Goal: Task Accomplishment & Management: Manage account settings

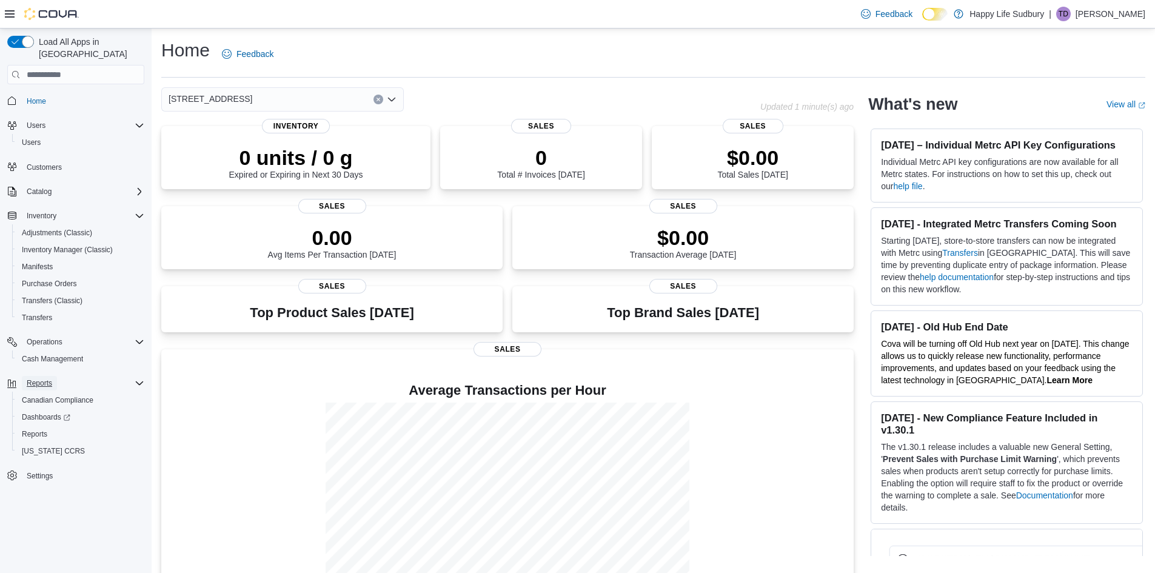
click at [34, 378] on span "Reports" at bounding box center [39, 383] width 25 height 10
click at [30, 429] on span "Reports" at bounding box center [34, 434] width 25 height 10
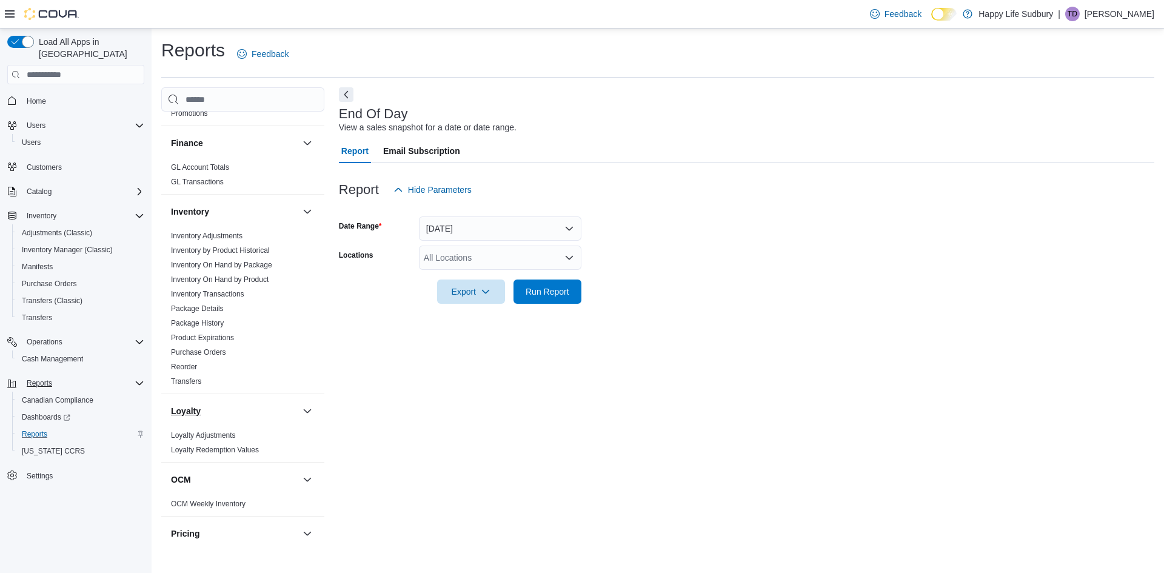
scroll to position [606, 0]
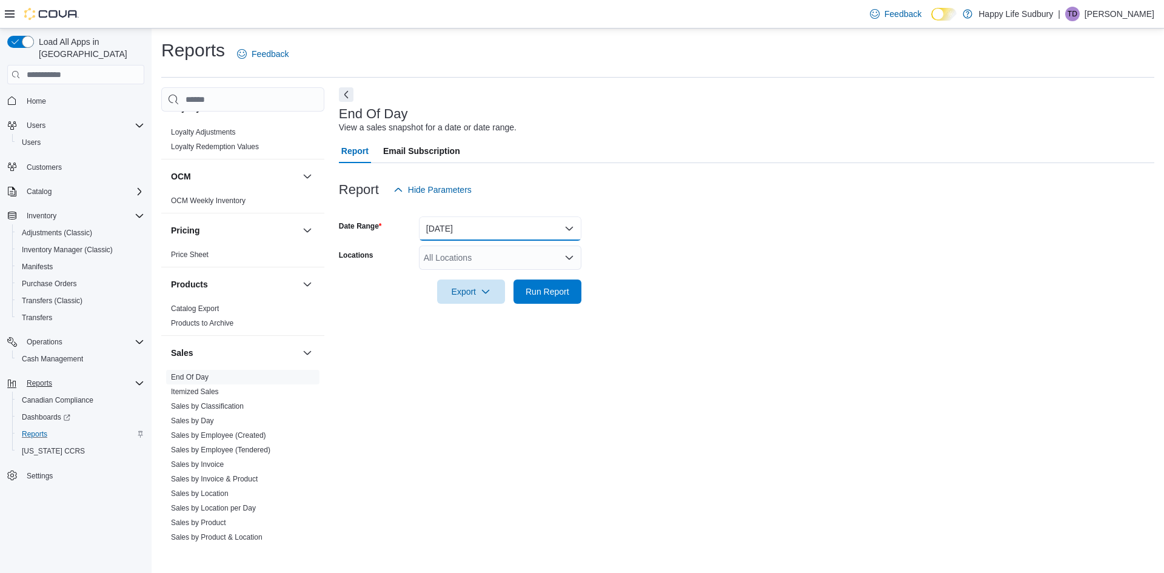
click at [462, 229] on button "[DATE]" at bounding box center [500, 228] width 162 height 24
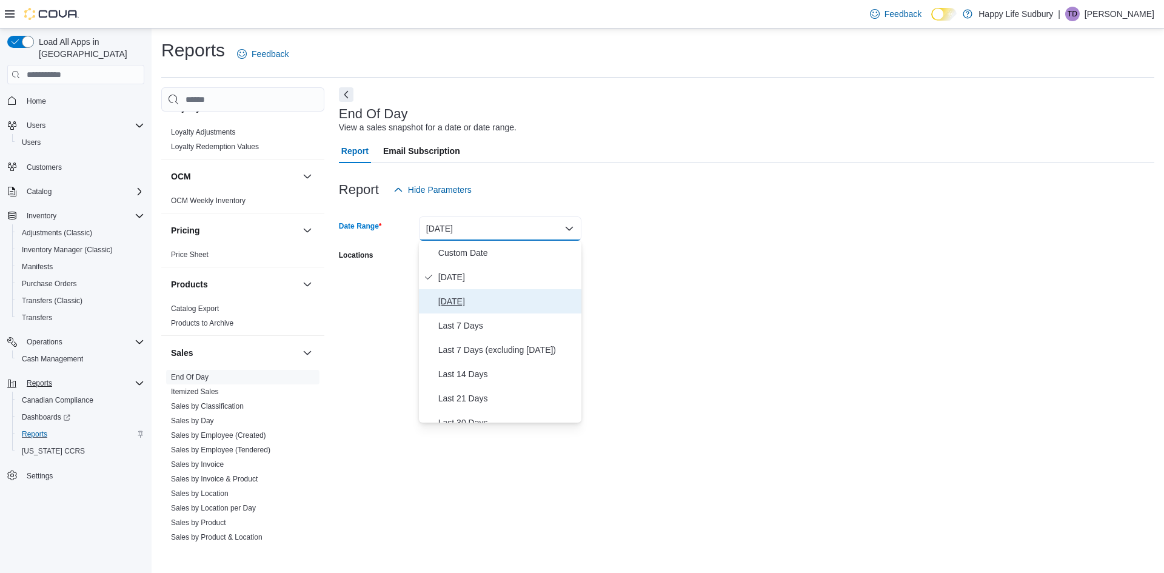
click at [464, 304] on span "[DATE]" at bounding box center [507, 301] width 138 height 15
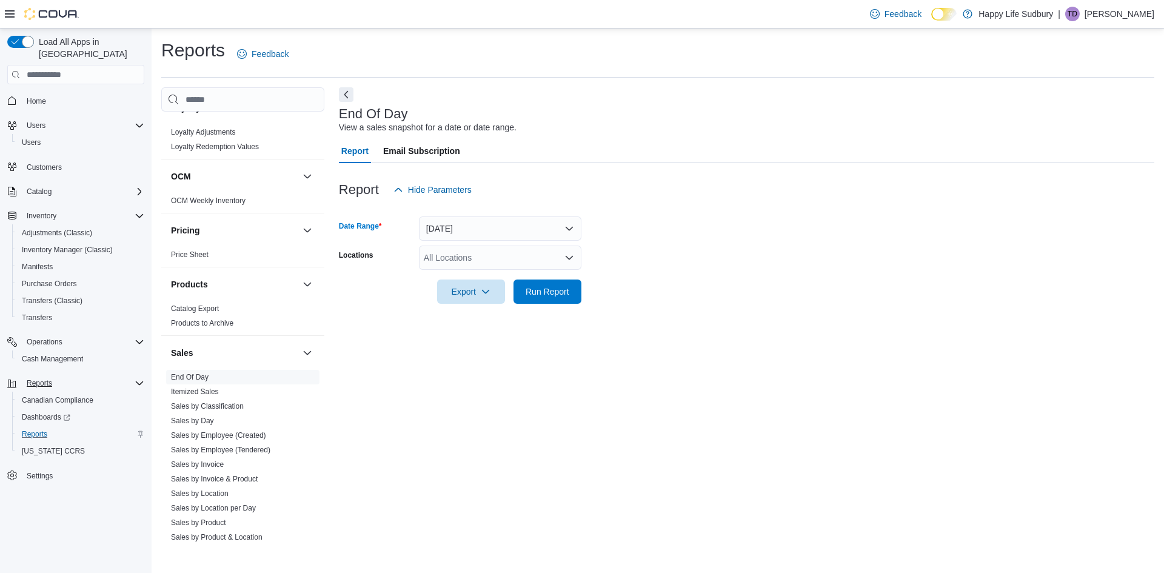
click at [471, 265] on div "All Locations" at bounding box center [500, 258] width 162 height 24
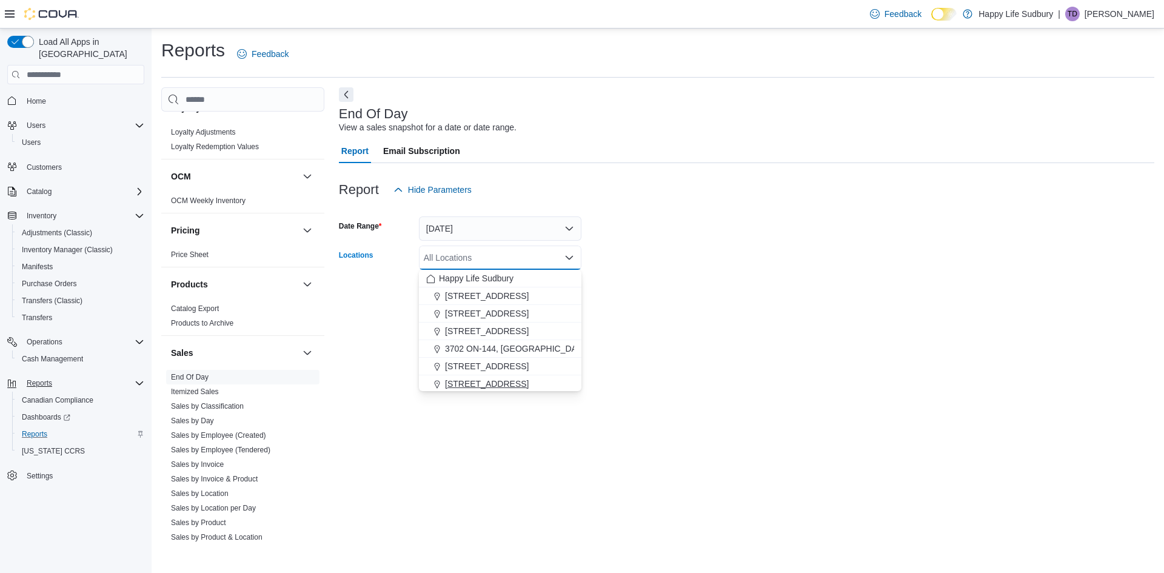
click at [475, 386] on span "[STREET_ADDRESS]" at bounding box center [487, 384] width 84 height 12
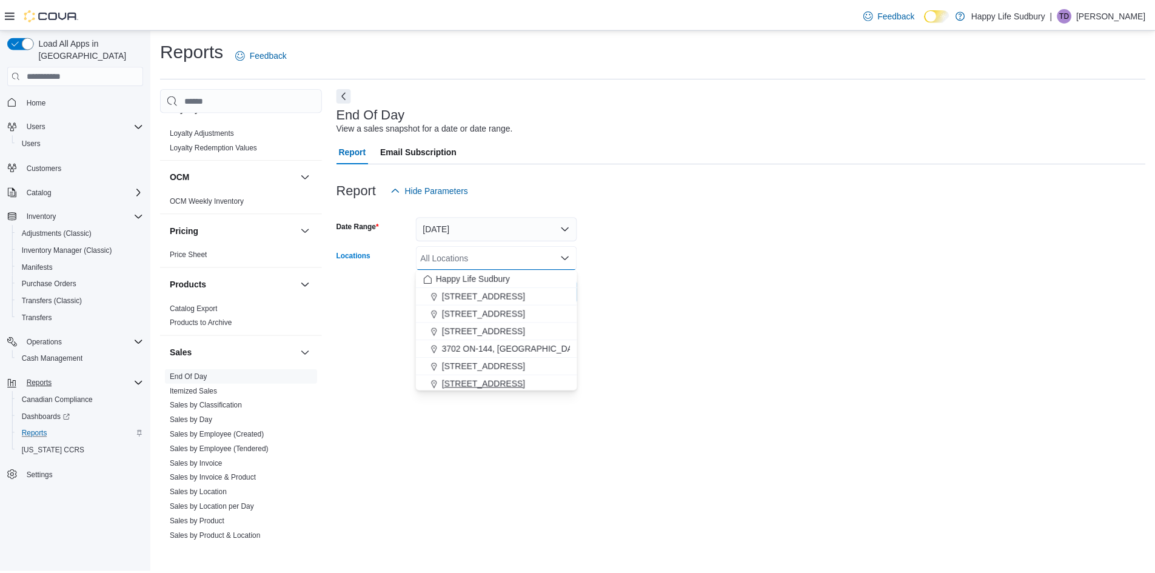
scroll to position [2, 0]
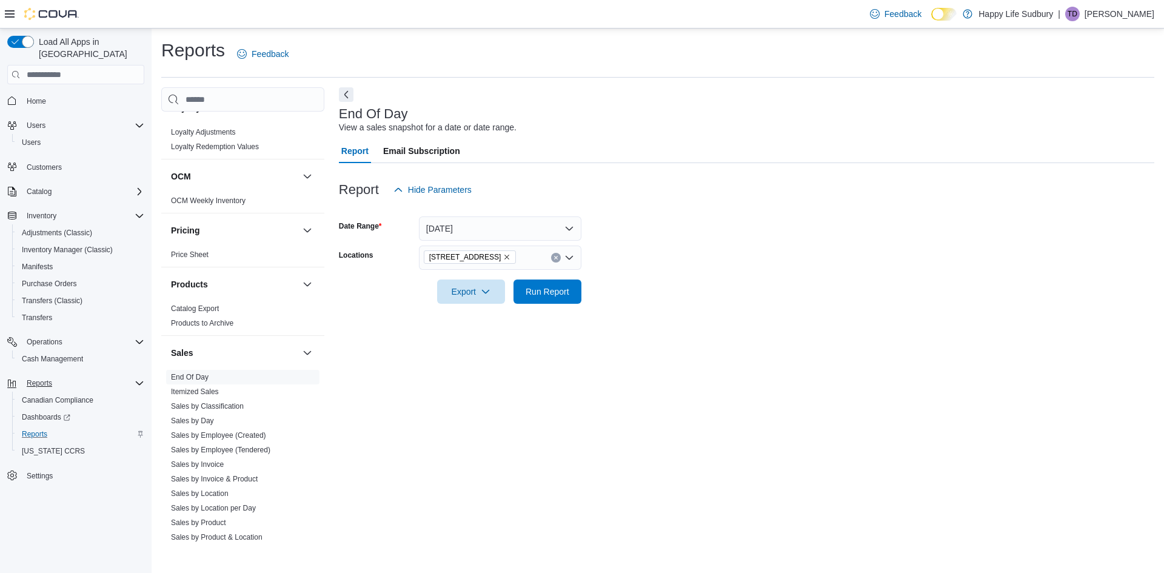
click at [664, 351] on div "End Of Day View a sales snapshot for a date or date range. Report Email Subscri…" at bounding box center [746, 314] width 815 height 454
click at [538, 273] on div at bounding box center [746, 275] width 815 height 10
click at [538, 287] on span "Run Report" at bounding box center [548, 291] width 44 height 12
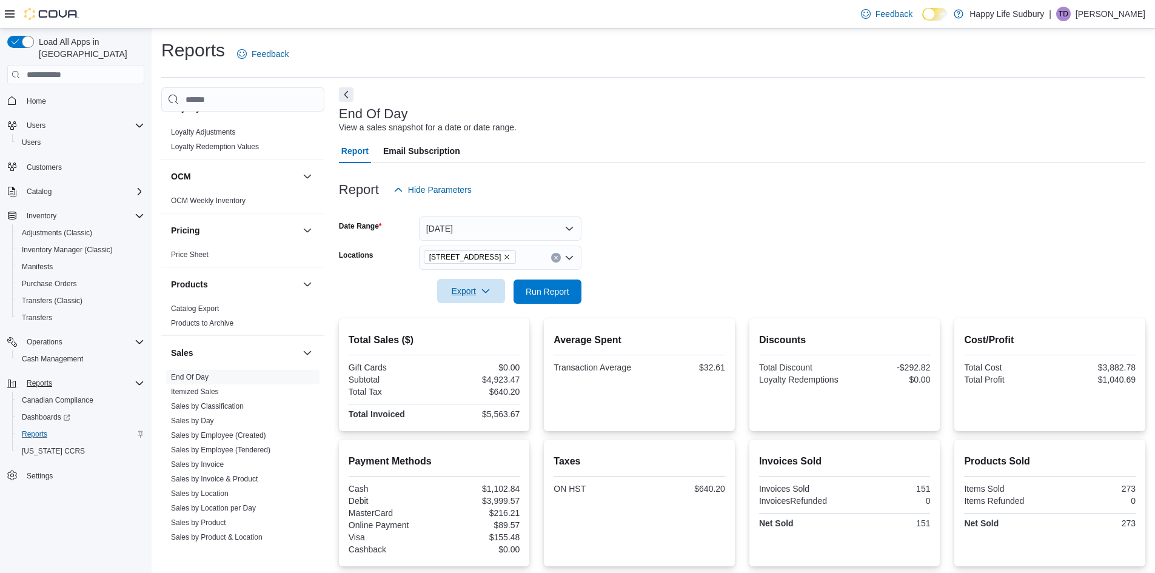
click at [485, 285] on span "Export" at bounding box center [470, 291] width 53 height 24
click at [478, 312] on span "Export to Excel" at bounding box center [473, 316] width 55 height 10
click at [1133, 508] on button "Dismiss toast" at bounding box center [1128, 511] width 15 height 15
click at [482, 289] on icon "button" at bounding box center [486, 291] width 10 height 10
click at [469, 344] on span "Export to Pdf" at bounding box center [473, 340] width 55 height 10
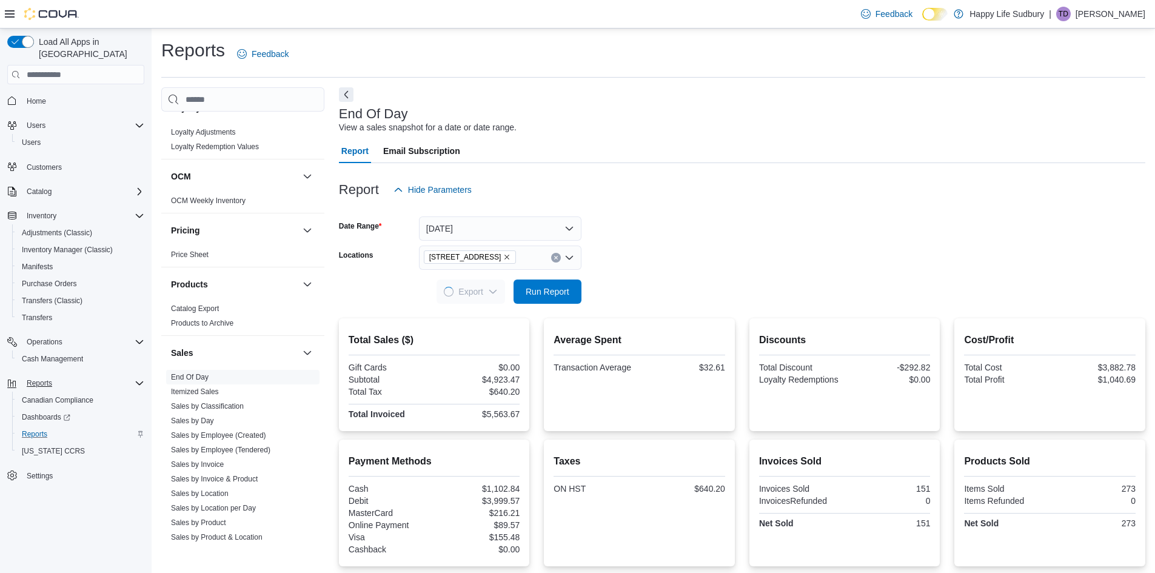
click at [976, 184] on div "Report Hide Parameters" at bounding box center [742, 190] width 806 height 24
click at [53, 354] on span "Cash Management" at bounding box center [52, 359] width 61 height 10
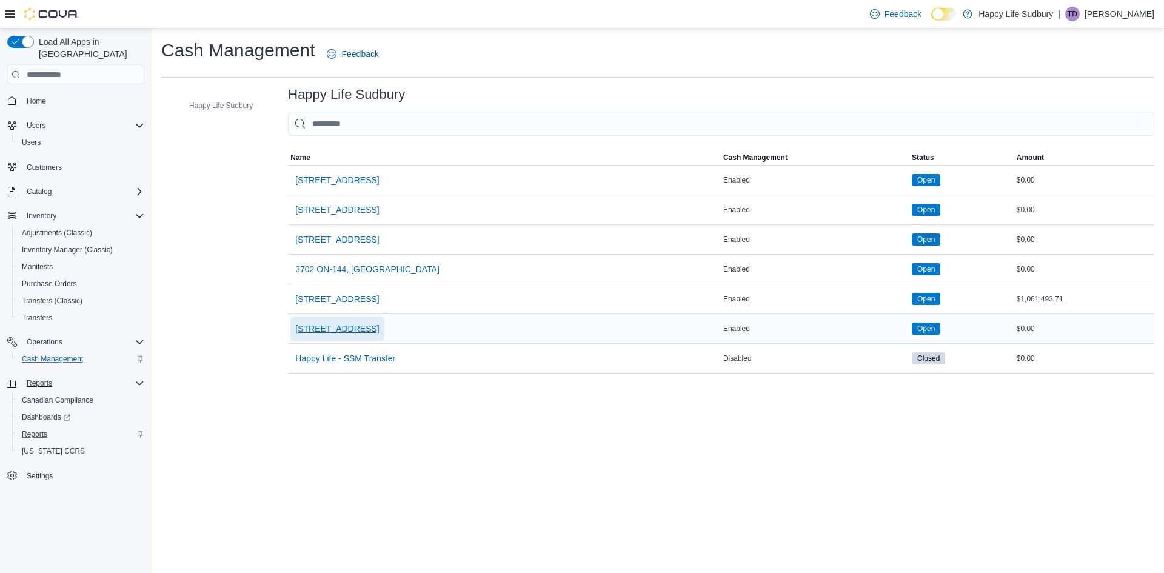
click at [354, 333] on span "[STREET_ADDRESS]" at bounding box center [337, 328] width 84 height 12
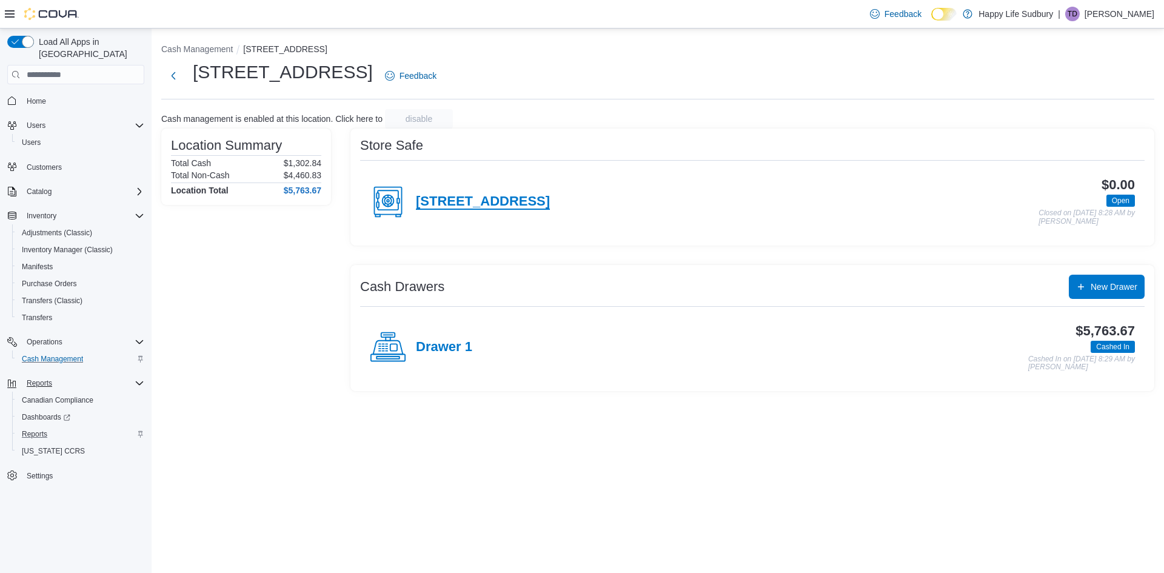
click at [496, 201] on h4 "[STREET_ADDRESS]" at bounding box center [483, 202] width 134 height 16
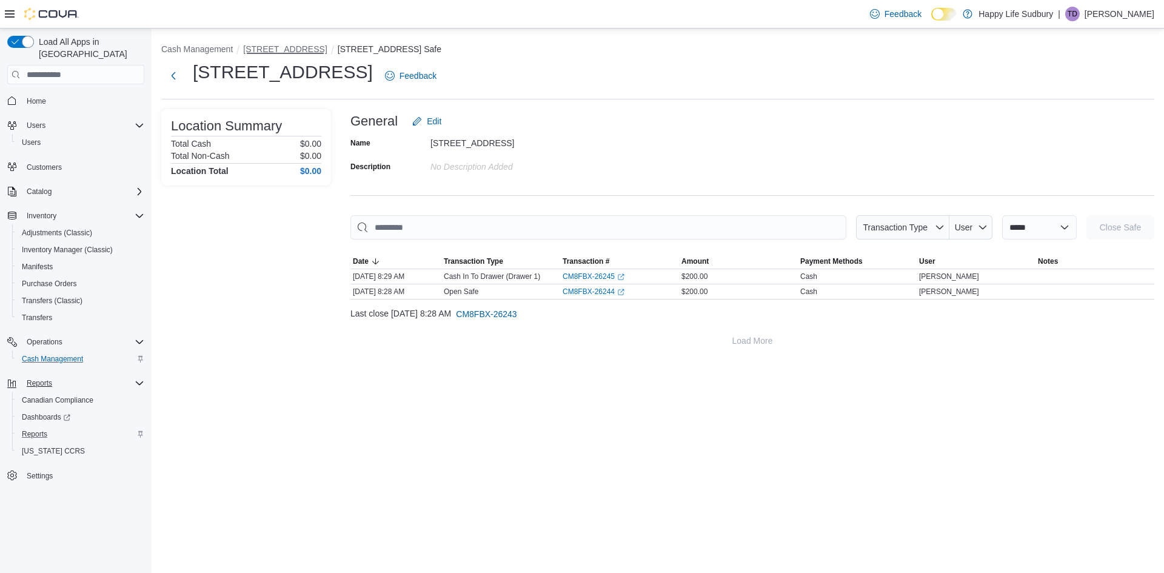
click at [327, 48] on button "[STREET_ADDRESS]" at bounding box center [285, 49] width 84 height 10
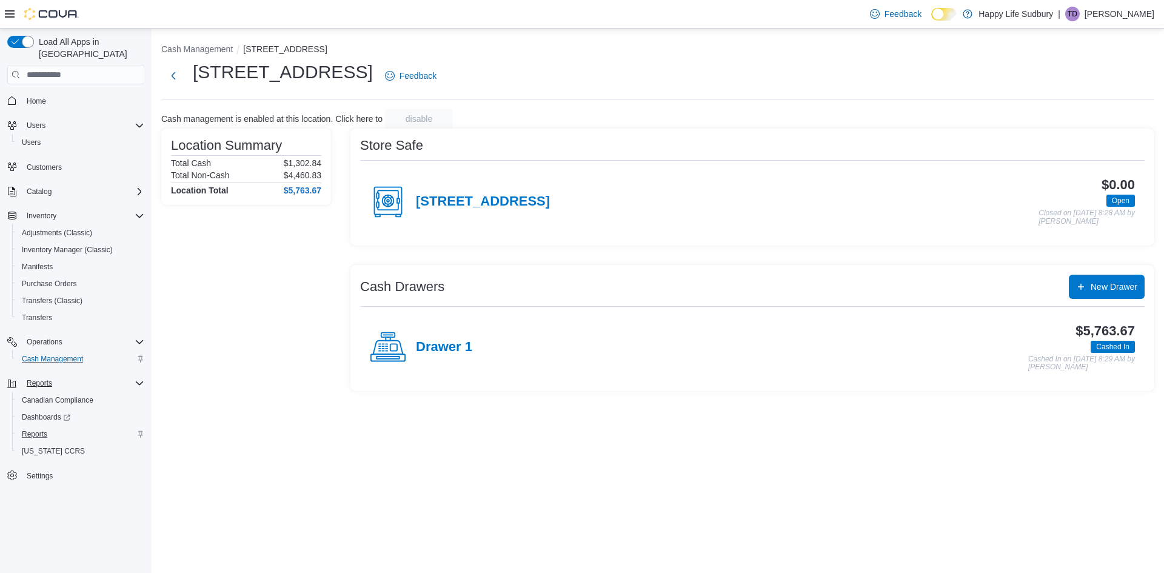
click at [424, 330] on div "Drawer 1" at bounding box center [421, 347] width 102 height 36
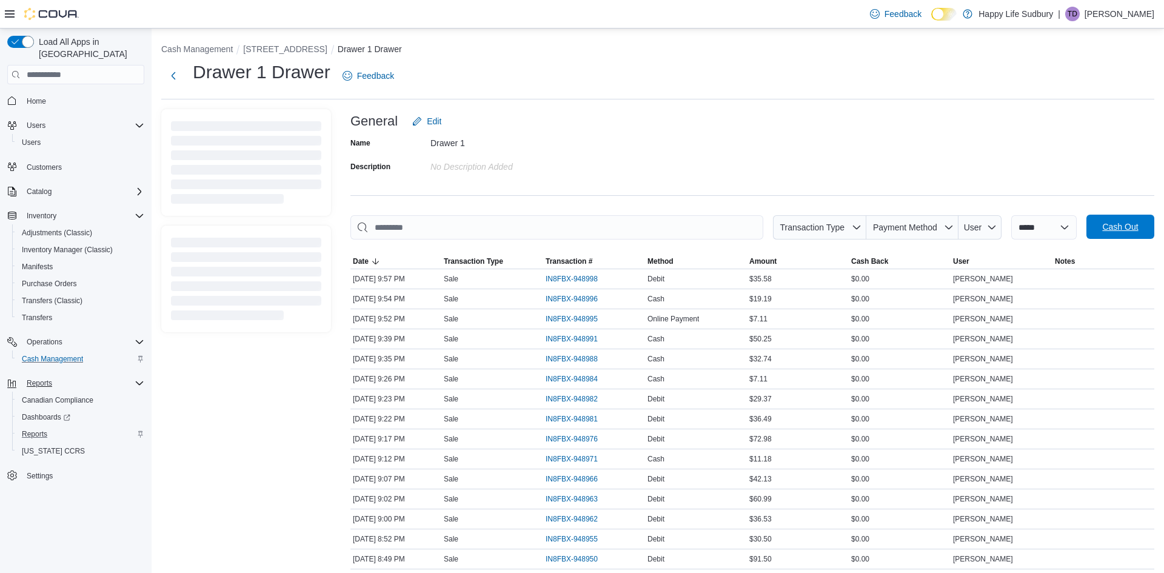
click at [1138, 224] on span "Cash Out" at bounding box center [1120, 227] width 53 height 24
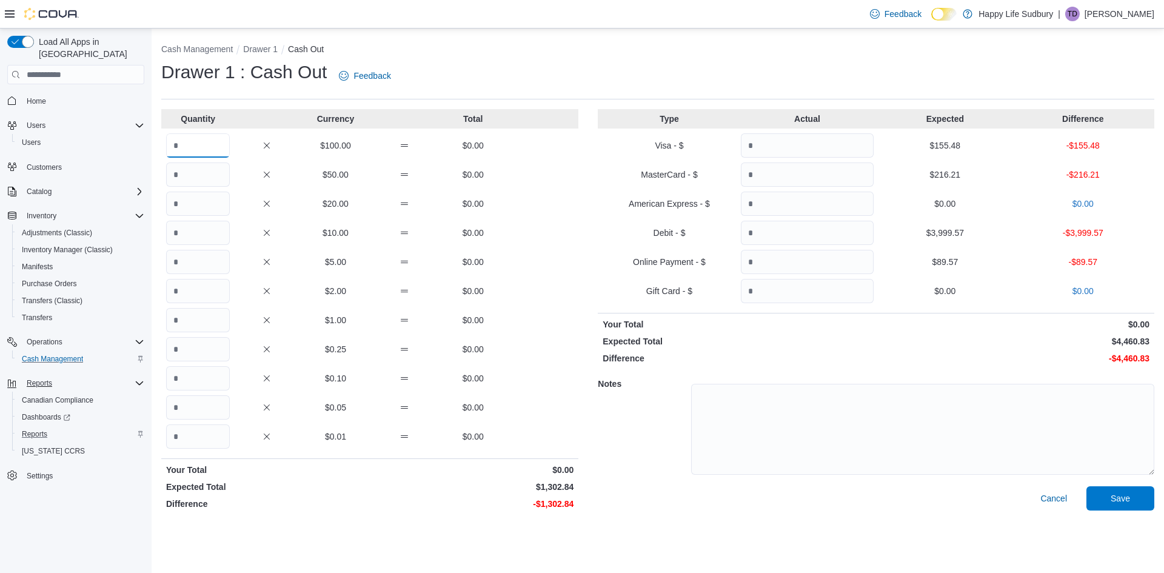
click at [211, 153] on input "Quantity" at bounding box center [198, 145] width 64 height 24
type input "*"
click at [1098, 497] on span "Save" at bounding box center [1120, 498] width 53 height 24
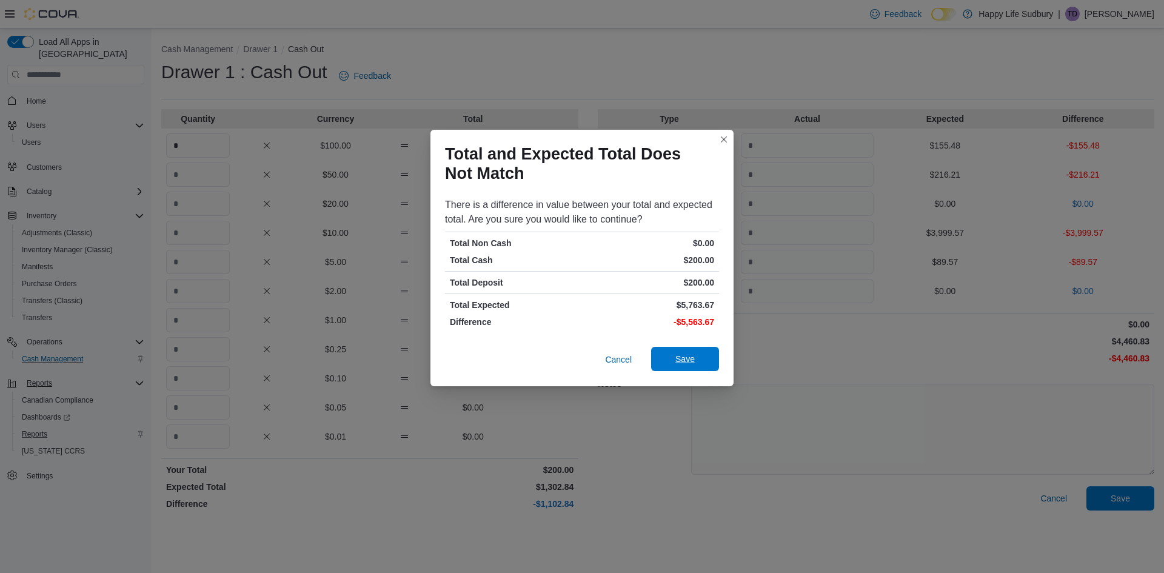
click at [686, 363] on span "Save" at bounding box center [684, 359] width 19 height 12
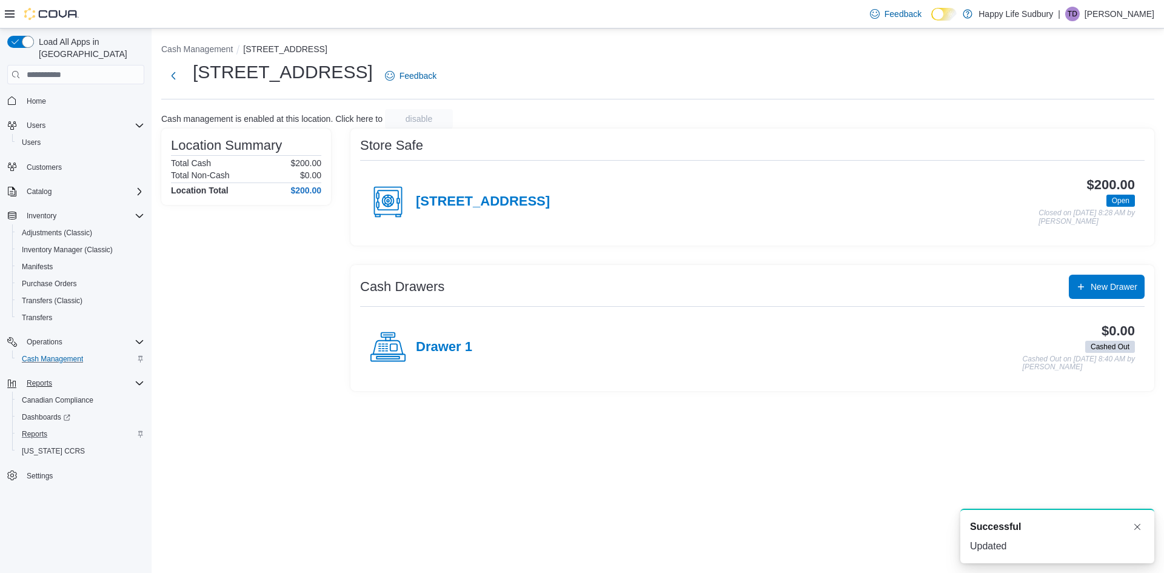
click at [426, 187] on div "[STREET_ADDRESS]" at bounding box center [460, 202] width 180 height 36
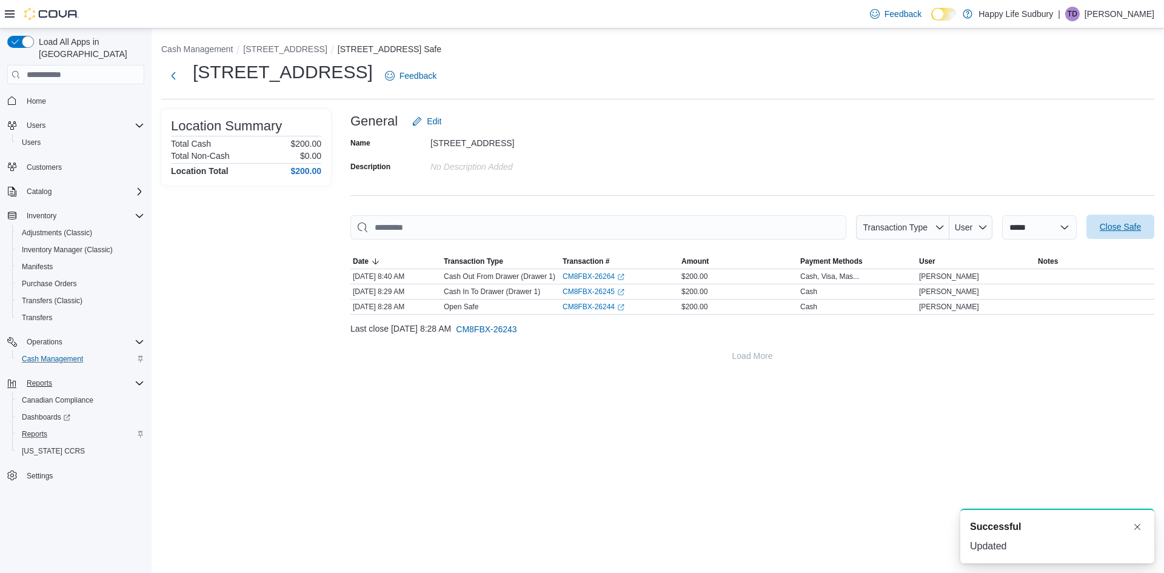
click at [1095, 226] on span "Close Safe" at bounding box center [1120, 227] width 53 height 24
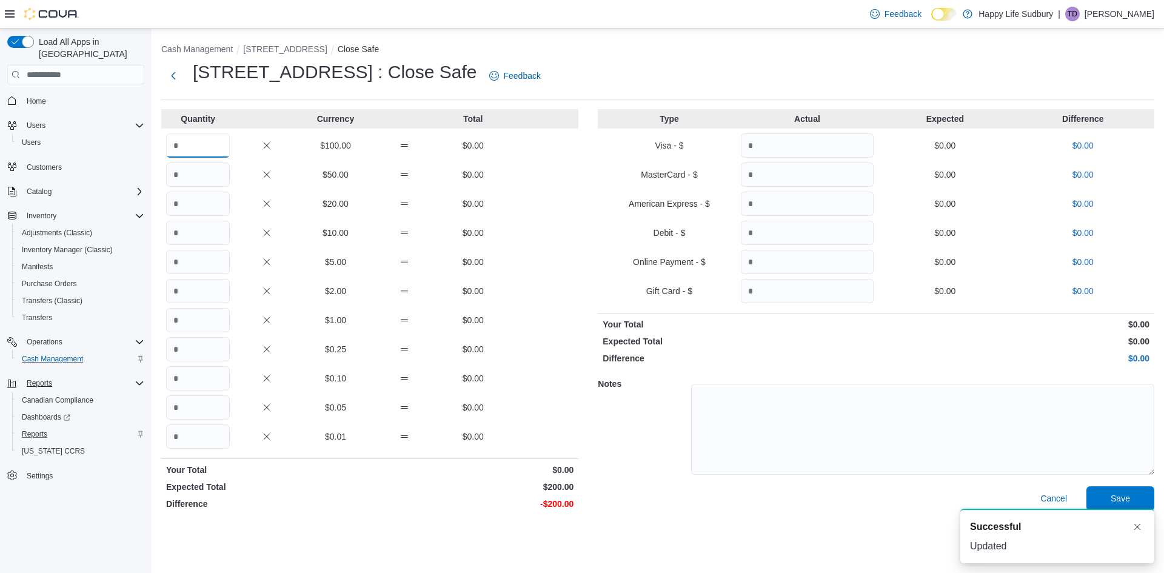
click at [210, 133] on input "Quantity" at bounding box center [198, 145] width 64 height 24
type input "*"
click at [1121, 492] on span "Save" at bounding box center [1120, 498] width 53 height 24
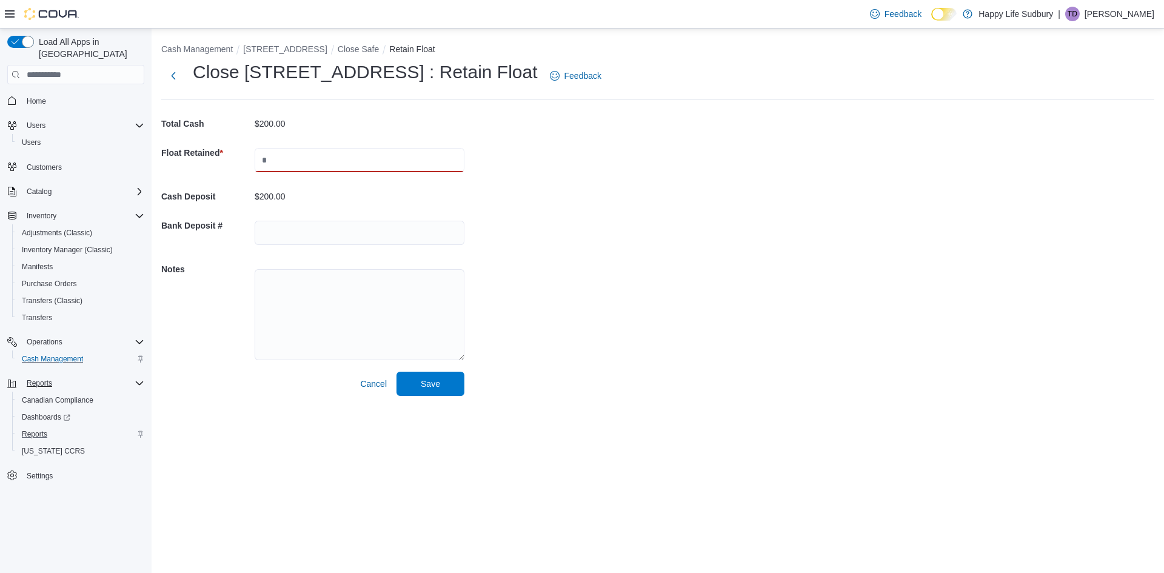
click at [304, 167] on input "text" at bounding box center [360, 160] width 210 height 24
type input "***"
drag, startPoint x: 435, startPoint y: 389, endPoint x: 546, endPoint y: 417, distance: 113.8
click at [436, 389] on span "Save" at bounding box center [430, 383] width 19 height 12
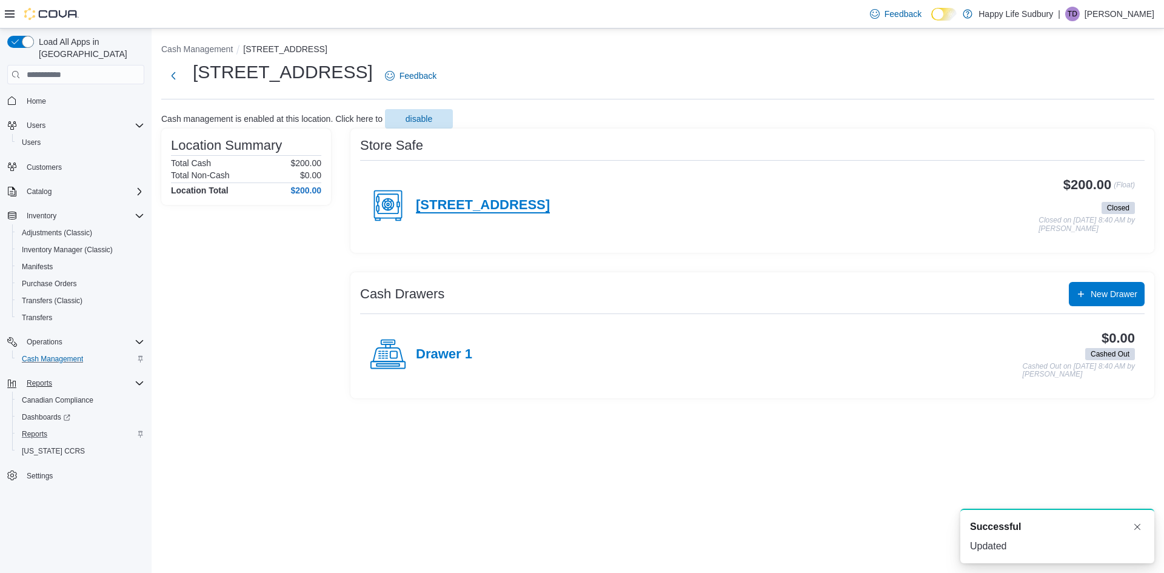
click at [457, 206] on h4 "[STREET_ADDRESS]" at bounding box center [483, 206] width 134 height 16
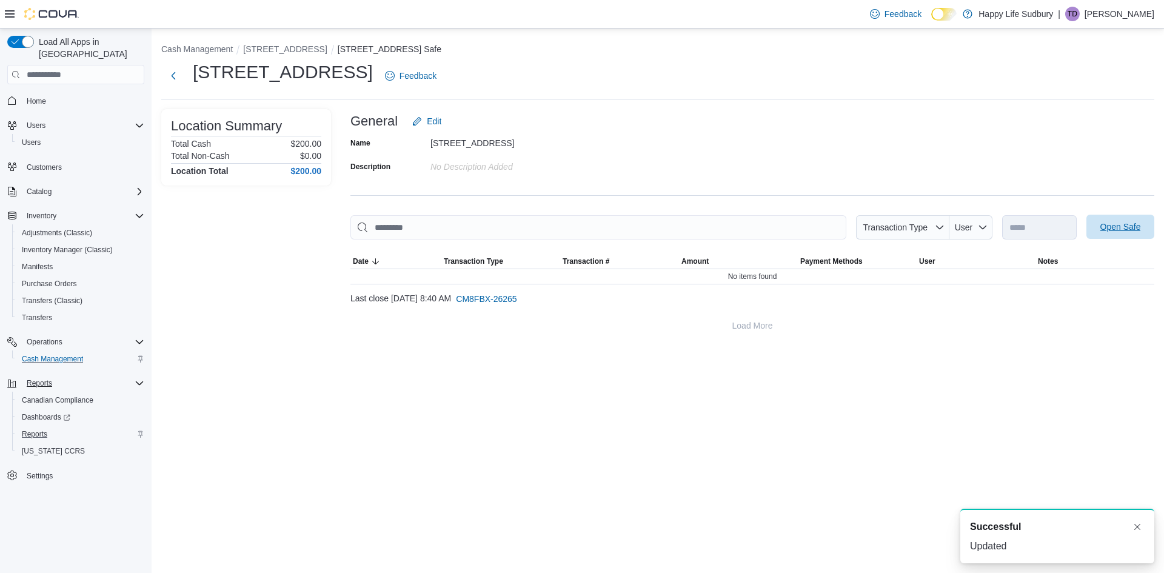
click at [1132, 224] on span "Open Safe" at bounding box center [1120, 227] width 41 height 12
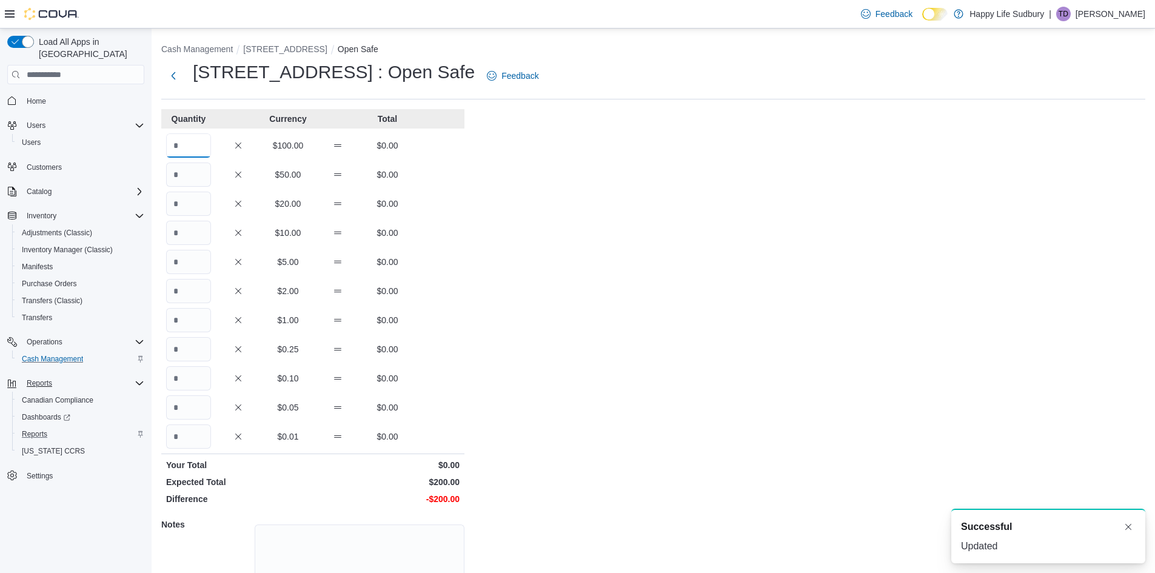
click at [189, 156] on input "Quantity" at bounding box center [188, 145] width 45 height 24
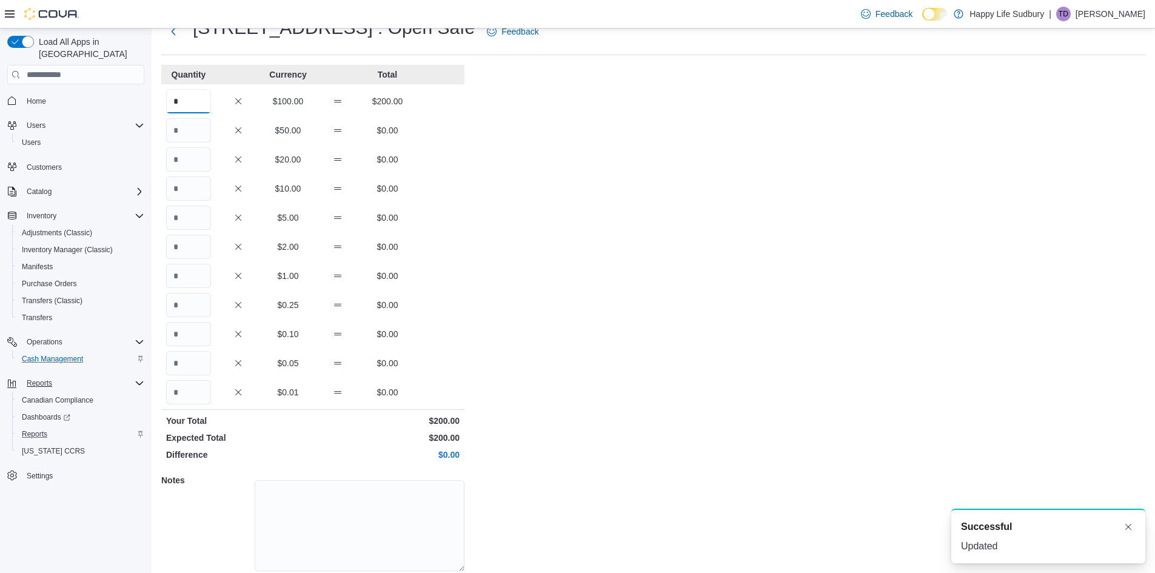
scroll to position [88, 0]
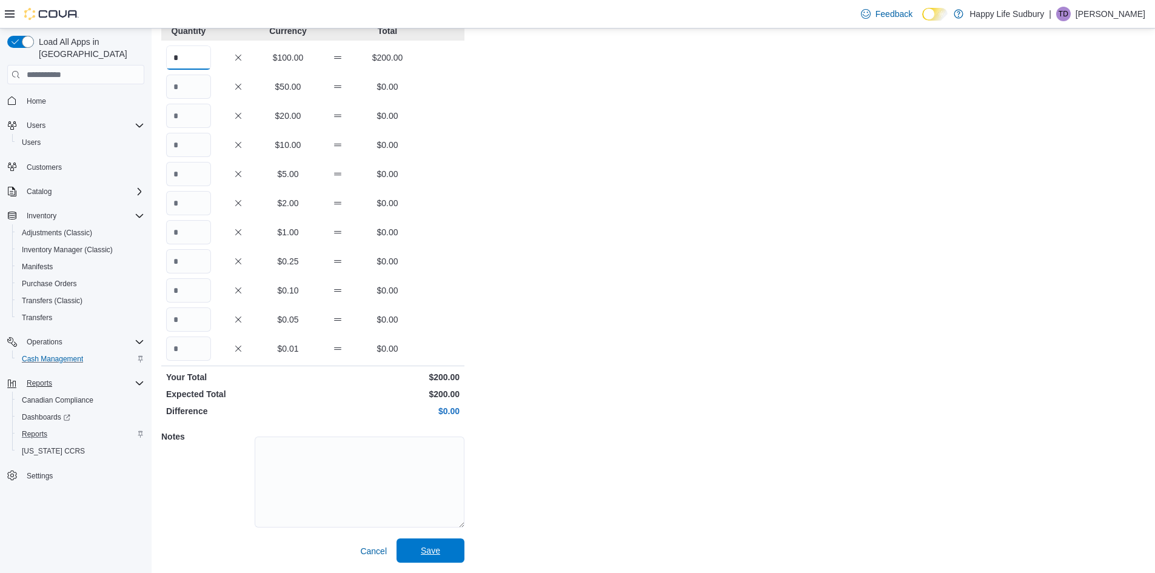
type input "*"
click at [450, 544] on span "Save" at bounding box center [430, 550] width 53 height 24
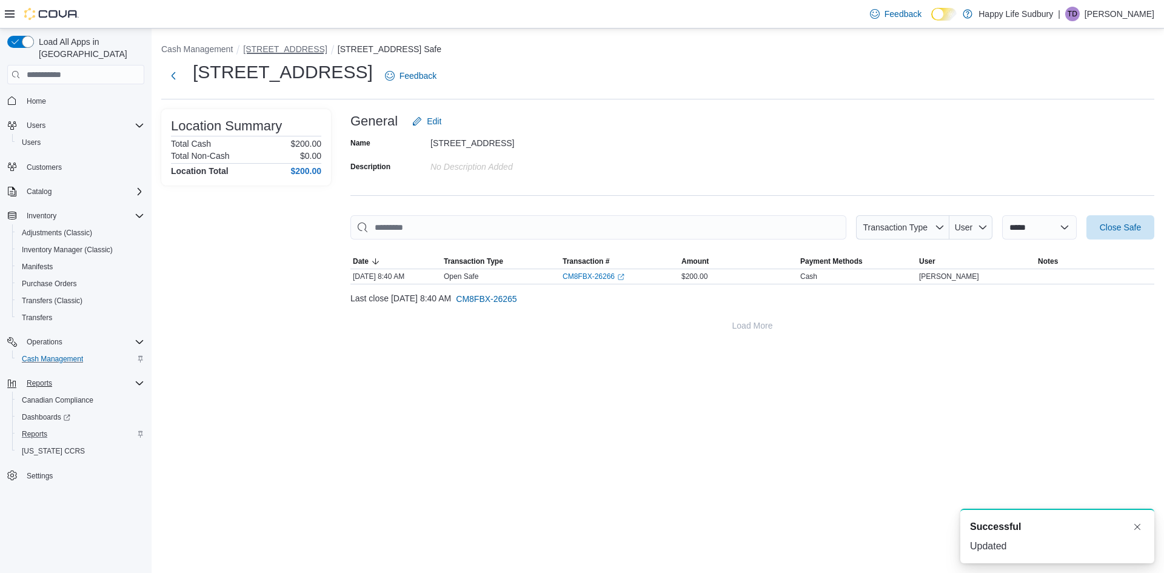
click at [299, 53] on button "[STREET_ADDRESS]" at bounding box center [285, 49] width 84 height 10
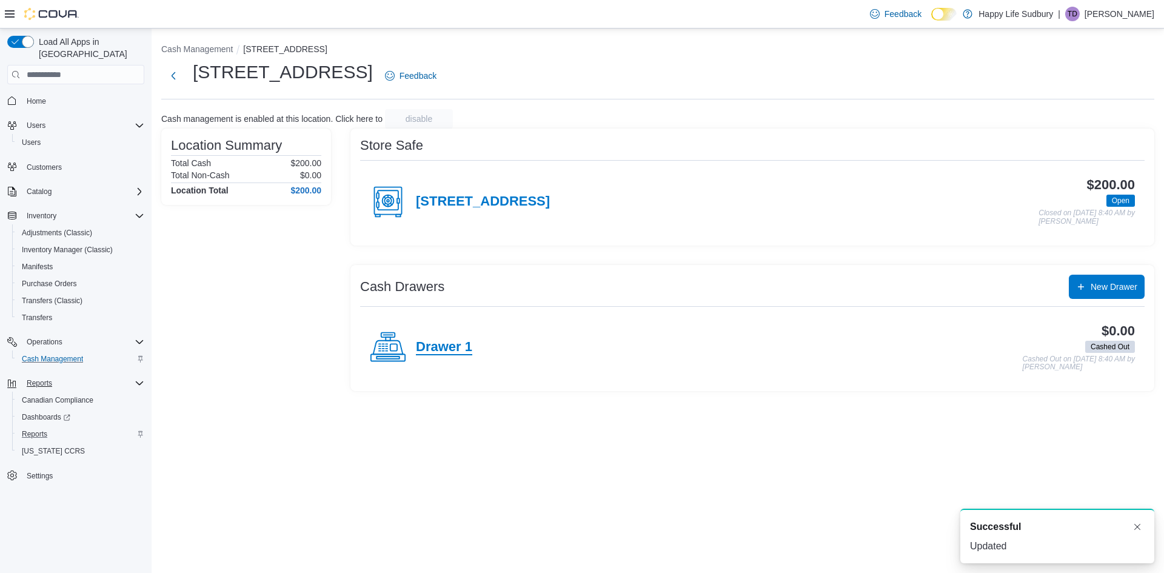
click at [438, 351] on h4 "Drawer 1" at bounding box center [444, 347] width 56 height 16
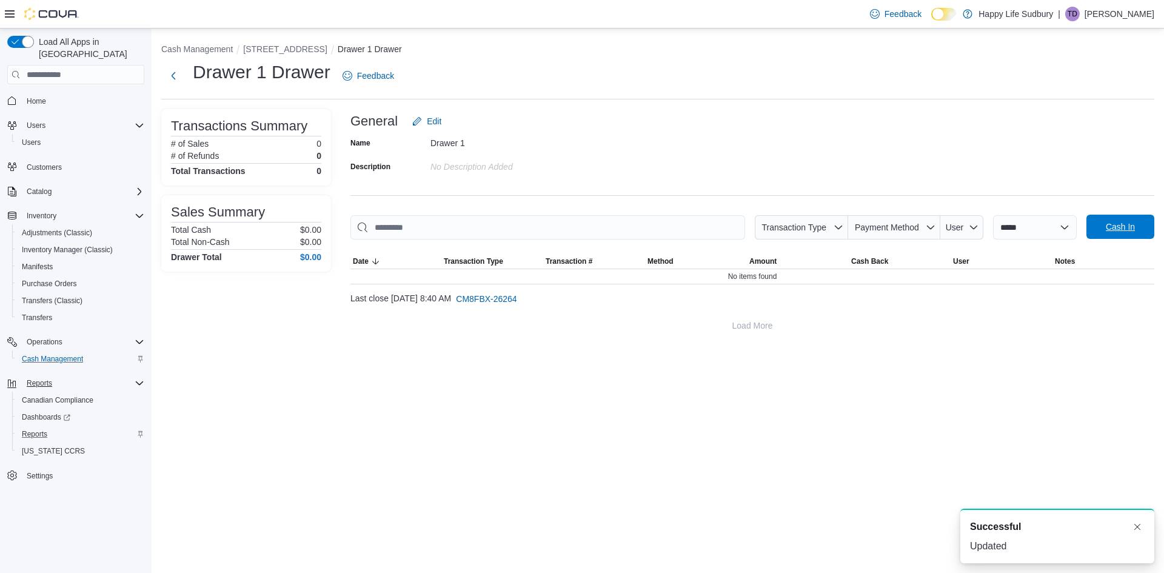
click at [1114, 228] on span "Cash In" at bounding box center [1120, 227] width 29 height 12
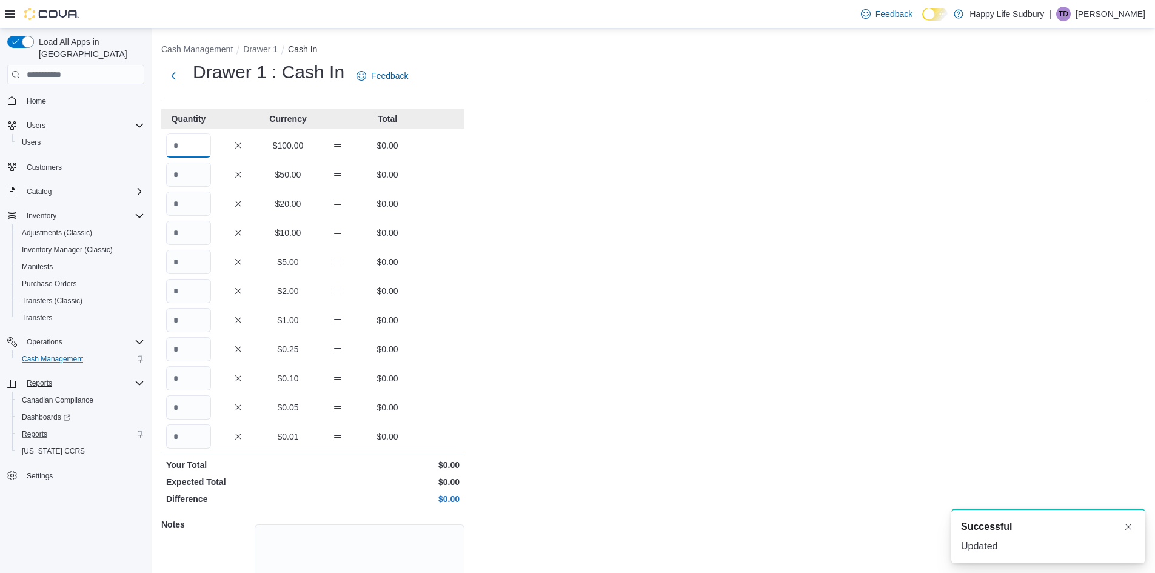
click at [188, 149] on input "Quantity" at bounding box center [188, 145] width 45 height 24
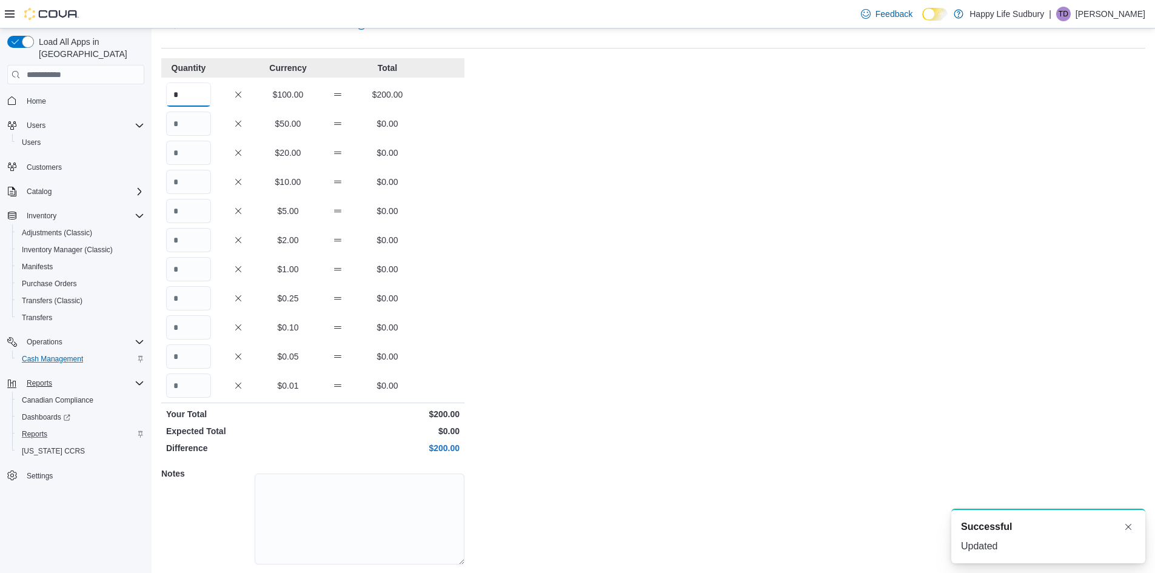
scroll to position [88, 0]
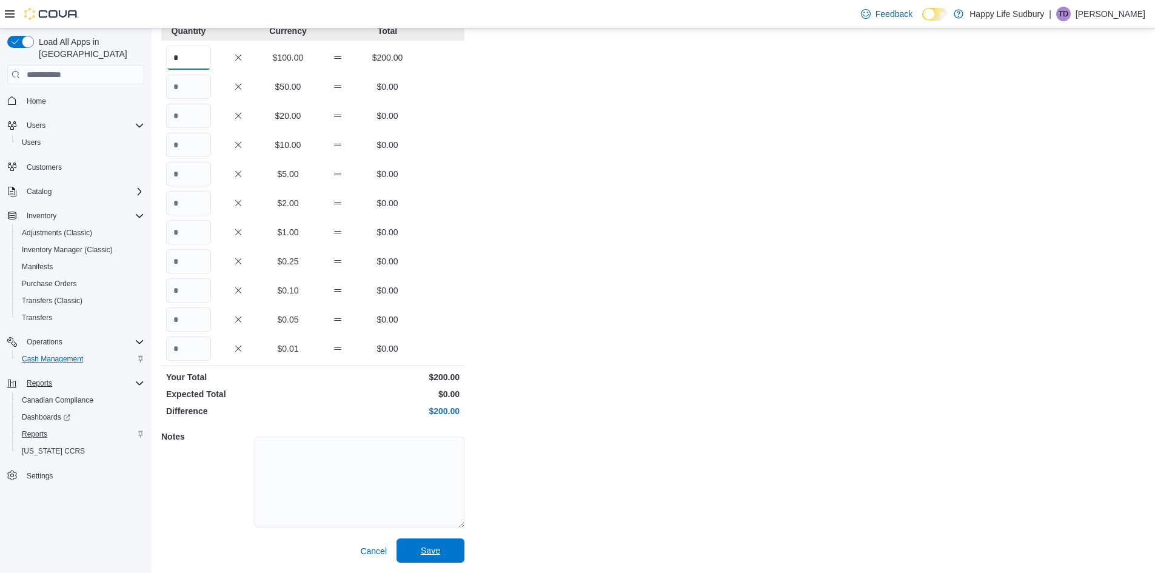
type input "*"
click at [431, 549] on span "Save" at bounding box center [430, 550] width 19 height 12
